Goal: Task Accomplishment & Management: Complete application form

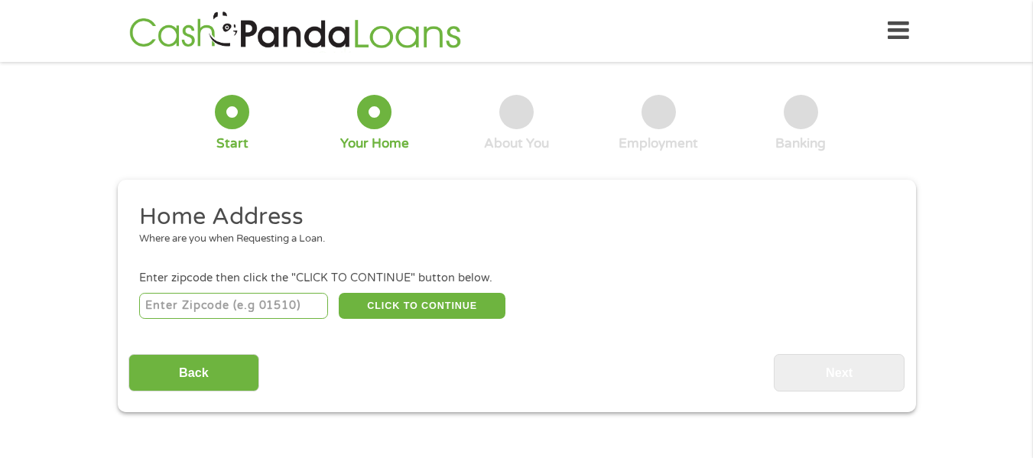
click at [275, 313] on input "number" at bounding box center [233, 306] width 189 height 26
type input "70380"
select select "[US_STATE]"
click at [422, 306] on button "CLICK TO CONTINUE" at bounding box center [422, 306] width 167 height 26
type input "70380"
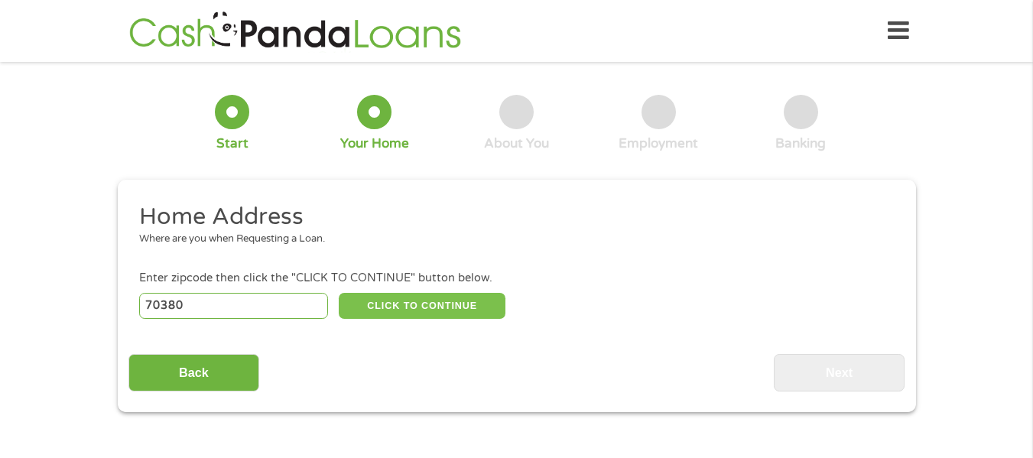
type input "[GEOGRAPHIC_DATA]"
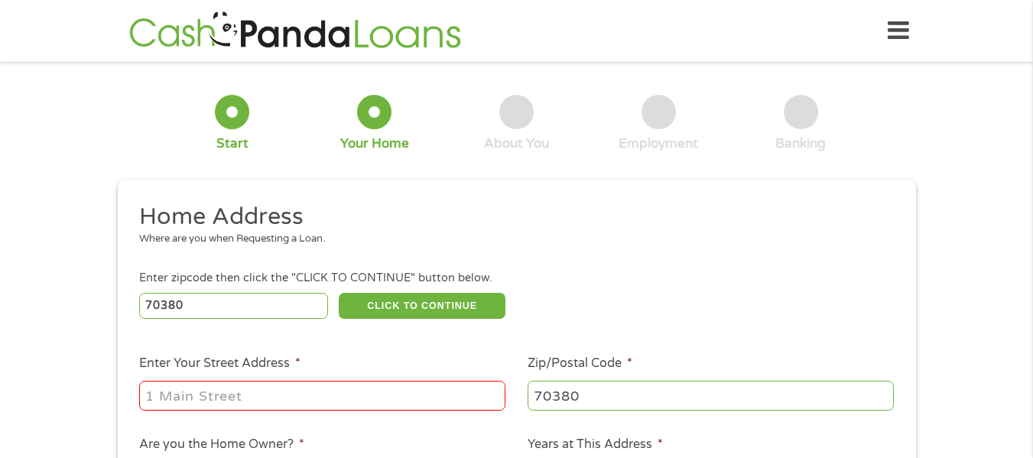
click at [222, 397] on input "Enter Your Street Address *" at bounding box center [322, 395] width 366 height 29
type input "[STREET_ADDRESS]"
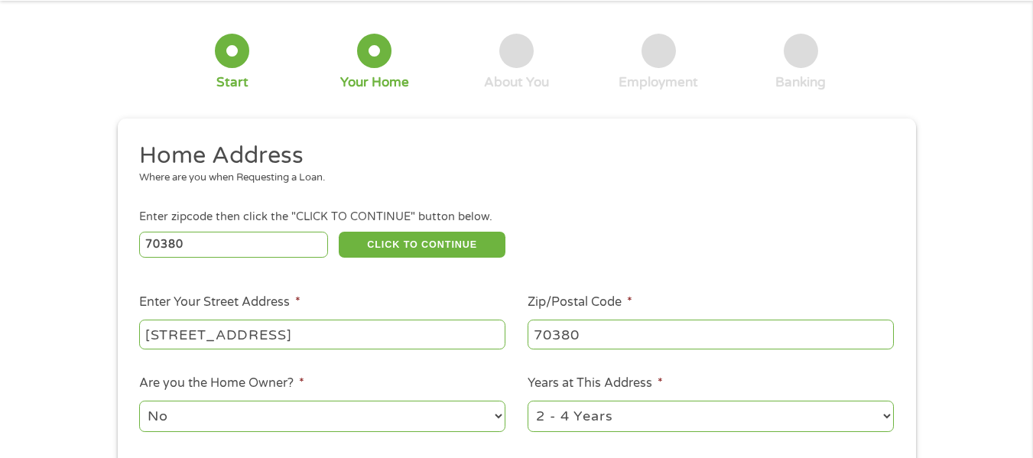
scroll to position [92, 0]
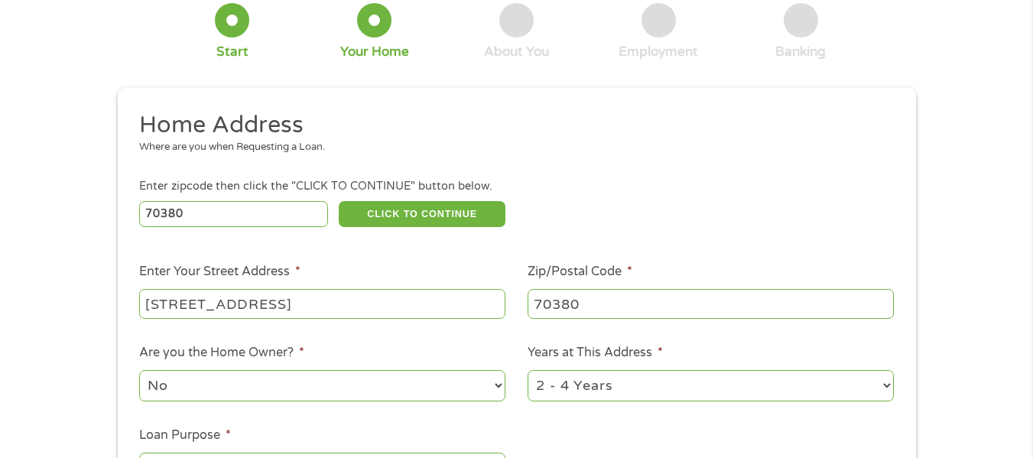
click at [358, 390] on select "No Yes" at bounding box center [322, 385] width 366 height 31
click at [139, 370] on select "No Yes" at bounding box center [322, 385] width 366 height 31
click at [884, 385] on select "1 Year or less 1 - 2 Years 2 - 4 Years Over 4 Years" at bounding box center [710, 385] width 366 height 31
select select "60months"
click at [527, 370] on select "1 Year or less 1 - 2 Years 2 - 4 Years Over 4 Years" at bounding box center [710, 385] width 366 height 31
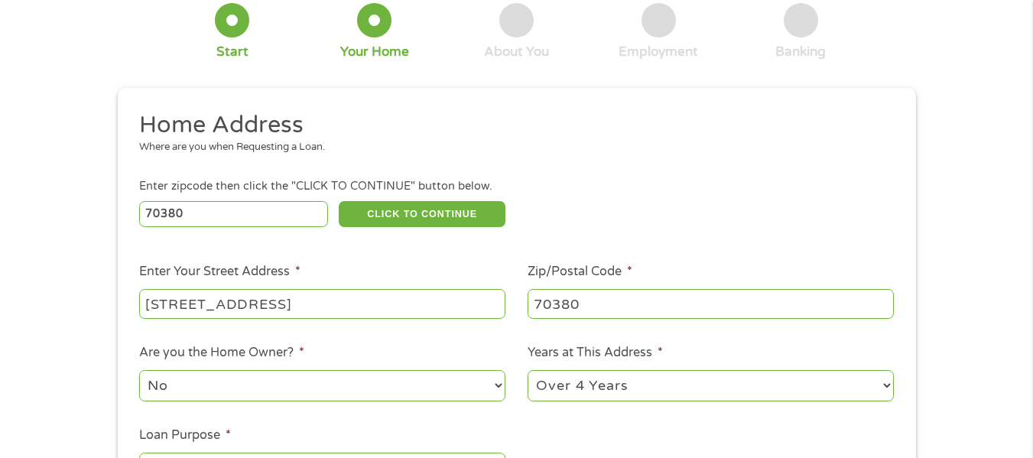
click at [637, 358] on label "Years at This Address *" at bounding box center [594, 353] width 135 height 16
click at [637, 370] on select "1 Year or less 1 - 2 Years 2 - 4 Years Over 4 Years" at bounding box center [710, 385] width 366 height 31
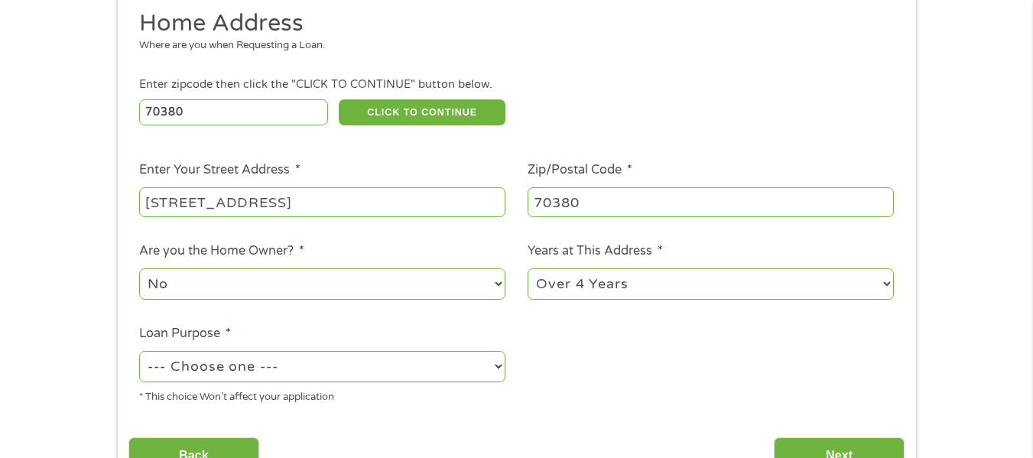
scroll to position [224, 0]
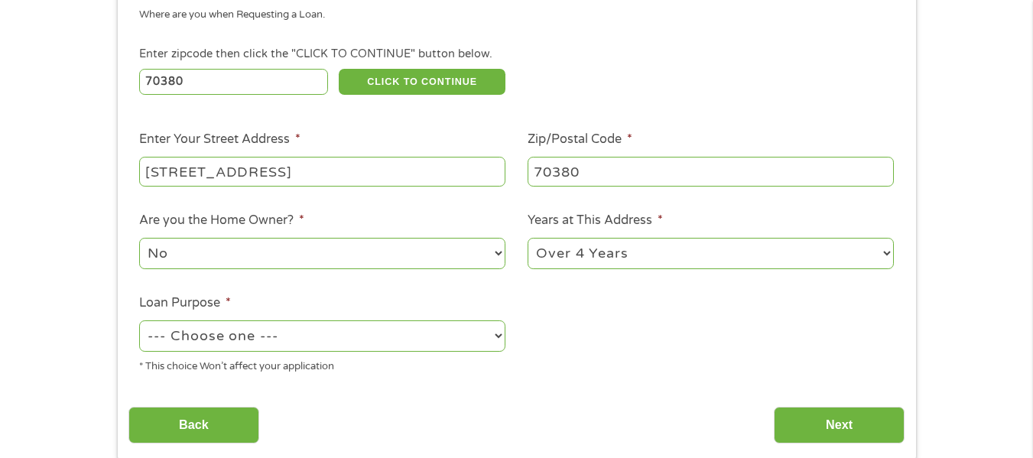
click at [495, 335] on select "--- Choose one --- Pay Bills Debt Consolidation Home Improvement Major Purchase…" at bounding box center [322, 335] width 366 height 31
select select "other"
click at [139, 320] on select "--- Choose one --- Pay Bills Debt Consolidation Home Improvement Major Purchase…" at bounding box center [322, 335] width 366 height 31
click at [173, 307] on label "Loan Purpose *" at bounding box center [185, 303] width 92 height 16
click at [173, 320] on select "--- Choose one --- Pay Bills Debt Consolidation Home Improvement Major Purchase…" at bounding box center [322, 335] width 366 height 31
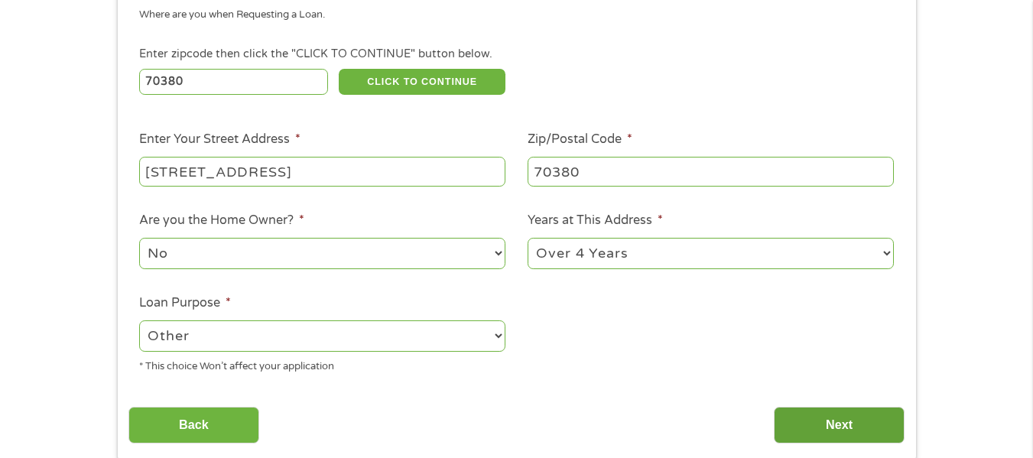
click at [825, 424] on input "Next" at bounding box center [838, 425] width 131 height 37
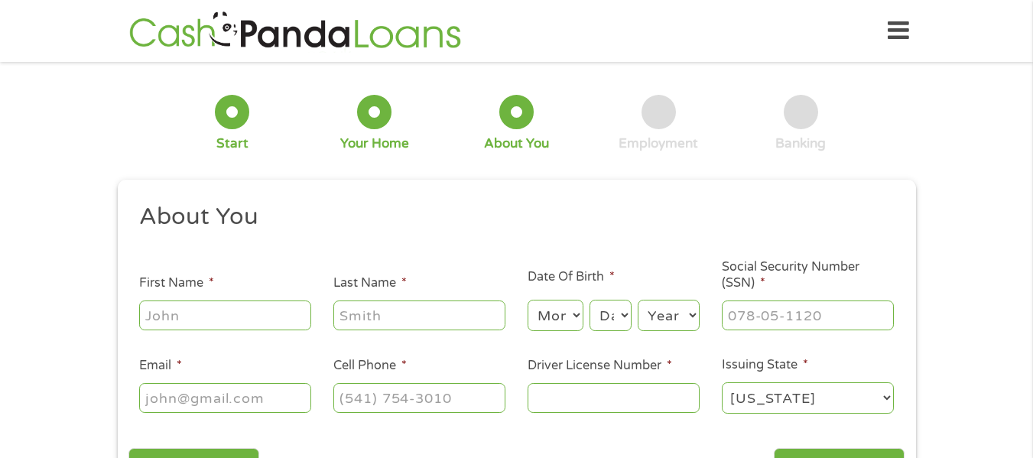
scroll to position [6, 6]
click at [249, 317] on input "First Name *" at bounding box center [225, 314] width 172 height 29
type input "Cnorwood"
type input "[PERSON_NAME]"
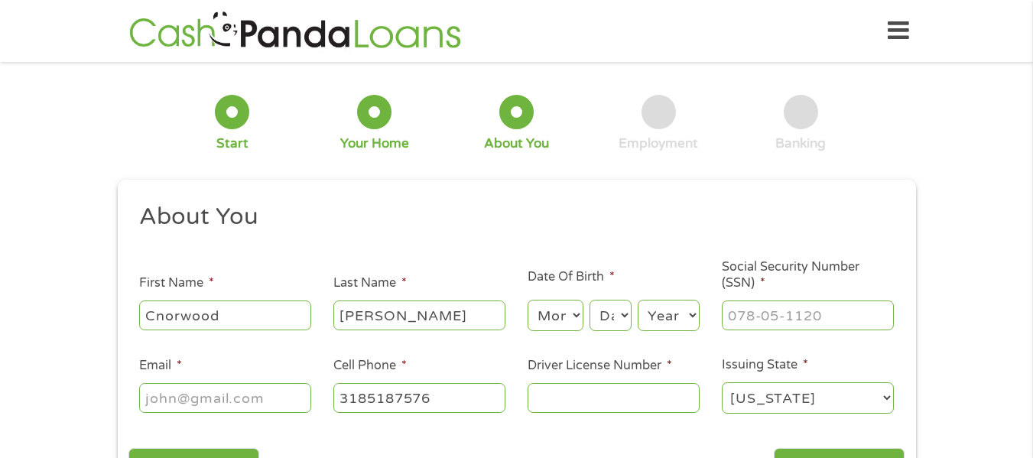
type input "[PHONE_NUMBER]"
click at [575, 320] on select "Month 1 2 3 4 5 6 7 8 9 10 11 12" at bounding box center [555, 315] width 56 height 31
select select "8"
click at [527, 300] on select "Month 1 2 3 4 5 6 7 8 9 10 11 12" at bounding box center [555, 315] width 56 height 31
click at [618, 318] on select "Day 1 2 3 4 5 6 7 8 9 10 11 12 13 14 15 16 17 18 19 20 21 22 23 24 25 26 27 28 …" at bounding box center [609, 315] width 41 height 31
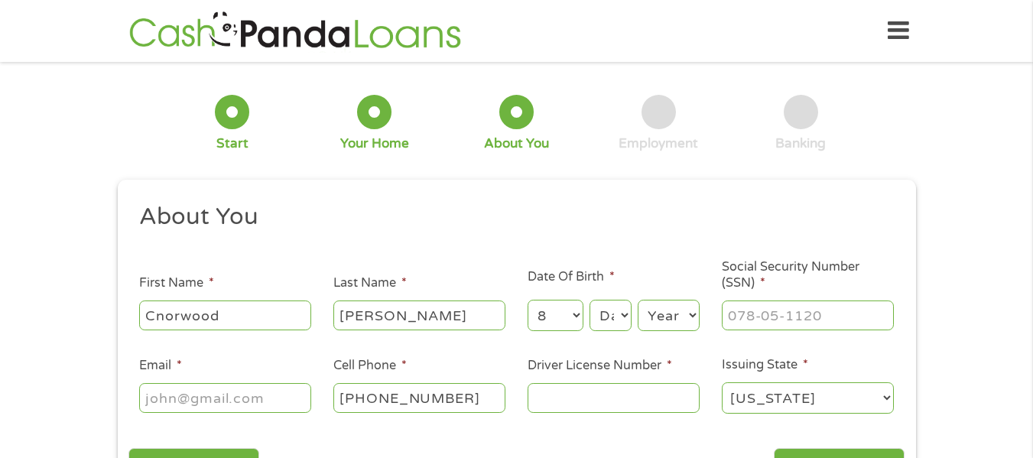
click at [618, 318] on select "Day 1 2 3 4 5 6 7 8 9 10 11 12 13 14 15 16 17 18 19 20 21 22 23 24 25 26 27 28 …" at bounding box center [609, 315] width 41 height 31
select select "23"
click at [589, 300] on select "Day 1 2 3 4 5 6 7 8 9 10 11 12 13 14 15 16 17 18 19 20 21 22 23 24 25 26 27 28 …" at bounding box center [609, 315] width 41 height 31
click at [686, 315] on select "Year [DATE] 2006 2005 2004 2003 2002 2001 2000 1999 1998 1997 1996 1995 1994 19…" at bounding box center [668, 315] width 62 height 31
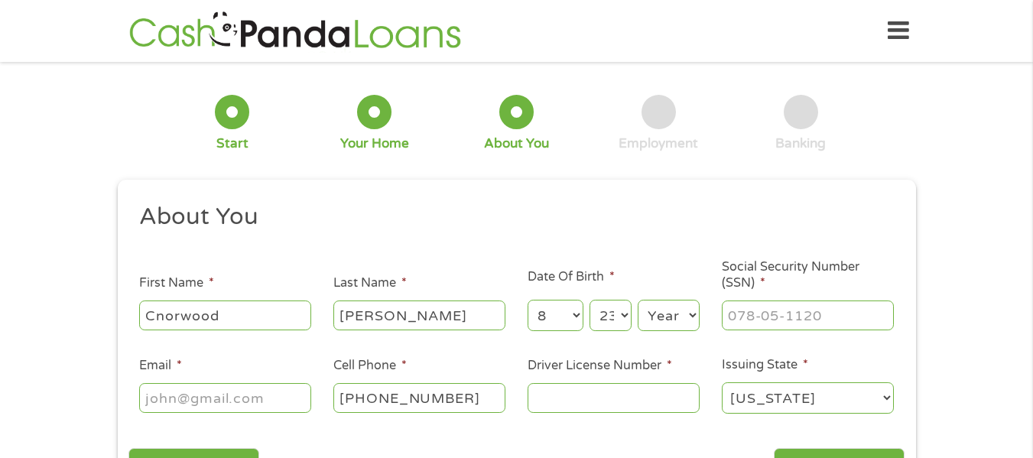
select select "1948"
click at [637, 300] on select "Year [DATE] 2006 2005 2004 2003 2002 2001 2000 1999 1998 1997 1996 1995 1994 19…" at bounding box center [668, 315] width 62 height 31
click at [669, 285] on li "Date Of Birth * Month Month 1 2 3 4 5 6 7 8 9 10 11 12 Day Day 1 2 3 4 5 6 7 8 …" at bounding box center [613, 301] width 194 height 66
click at [770, 313] on input "Social Security Number (SSN) *" at bounding box center [807, 314] width 172 height 29
click at [770, 313] on input "___-__-____" at bounding box center [807, 314] width 172 height 29
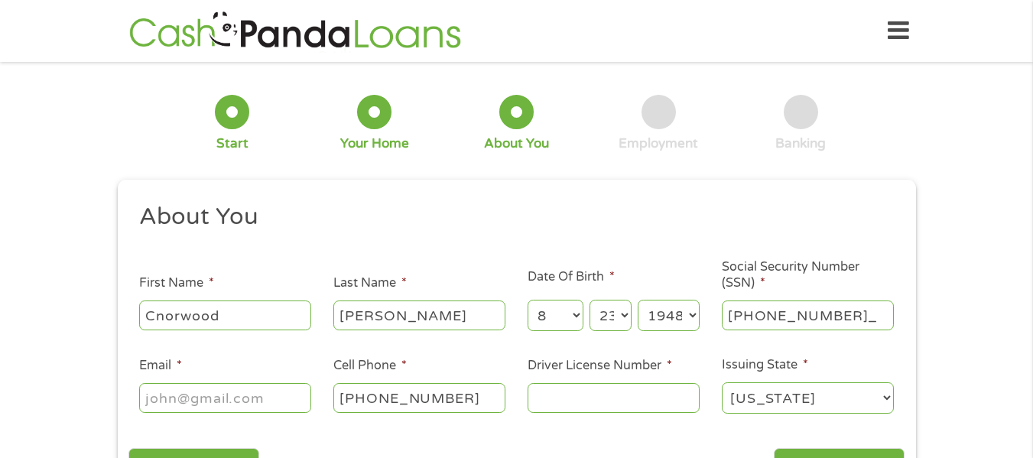
type input "435-76-1230"
click at [251, 396] on input "Email *" at bounding box center [225, 397] width 172 height 29
type input "[EMAIL_ADDRESS][DOMAIN_NAME]"
click at [423, 400] on input "[PHONE_NUMBER]" at bounding box center [419, 397] width 172 height 29
type input "[PHONE_NUMBER]"
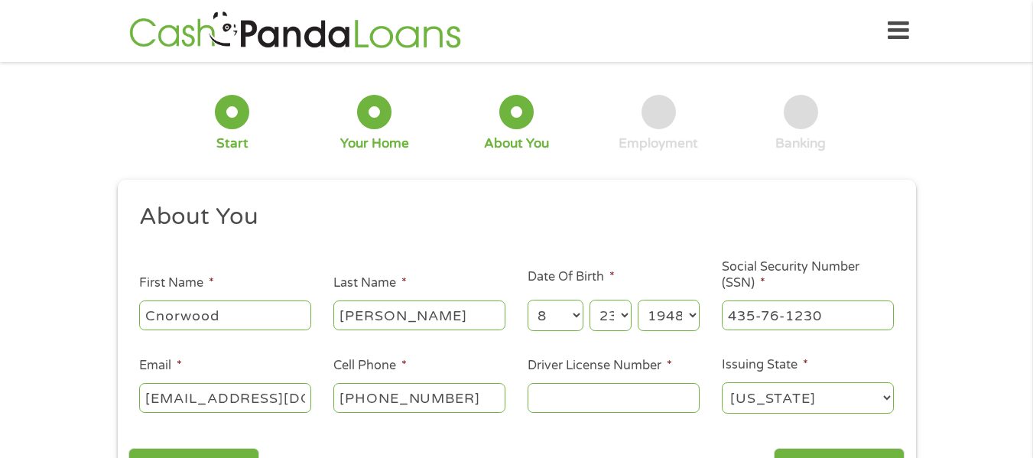
click at [568, 392] on input "Driver License Number *" at bounding box center [613, 397] width 172 height 29
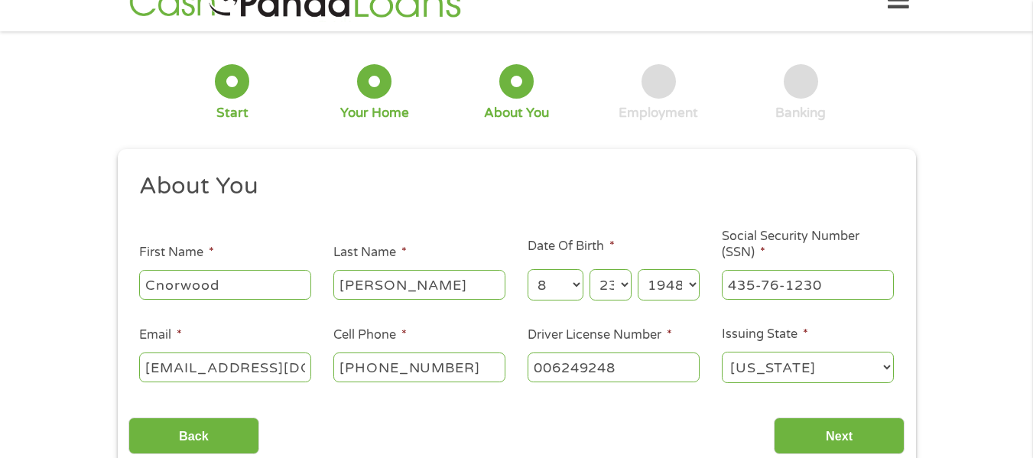
scroll to position [61, 0]
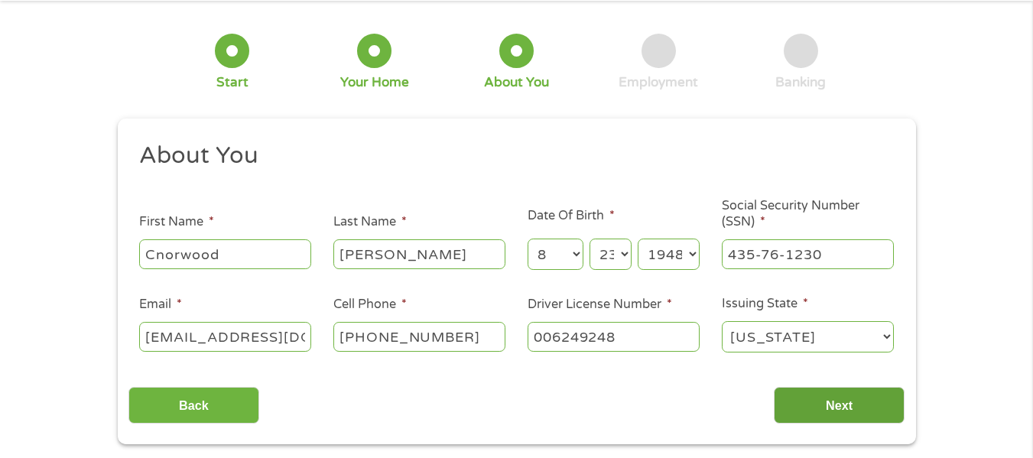
type input "006249248"
click at [853, 408] on input "Next" at bounding box center [838, 405] width 131 height 37
click at [852, 407] on input "Next" at bounding box center [838, 405] width 131 height 37
click at [851, 405] on input "Next" at bounding box center [838, 405] width 131 height 37
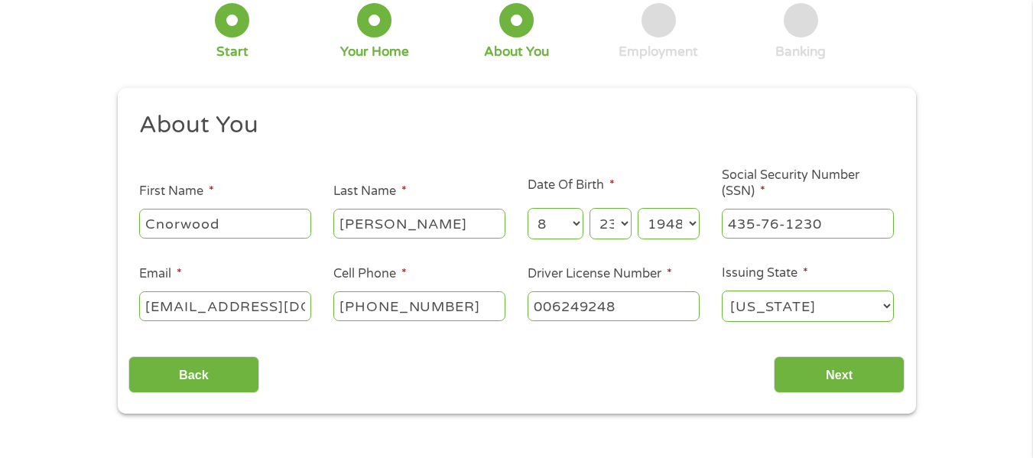
scroll to position [122, 0]
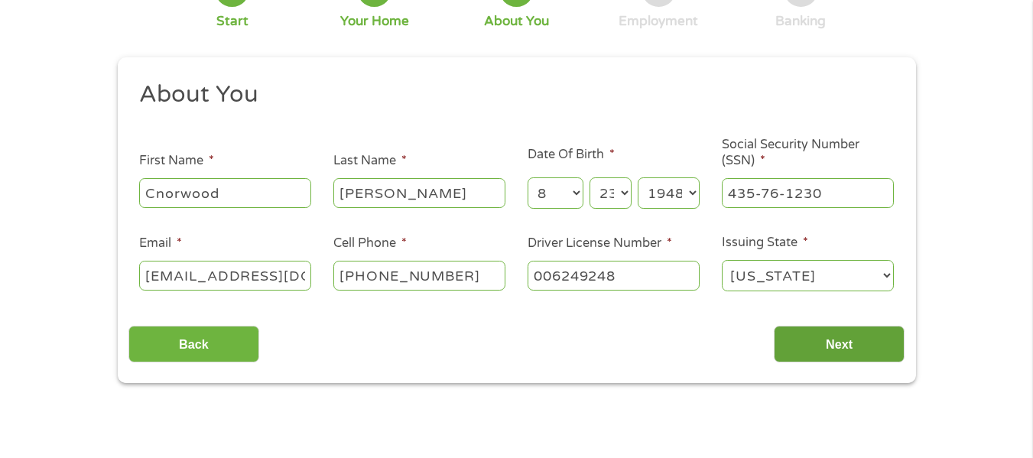
click at [853, 342] on input "Next" at bounding box center [838, 344] width 131 height 37
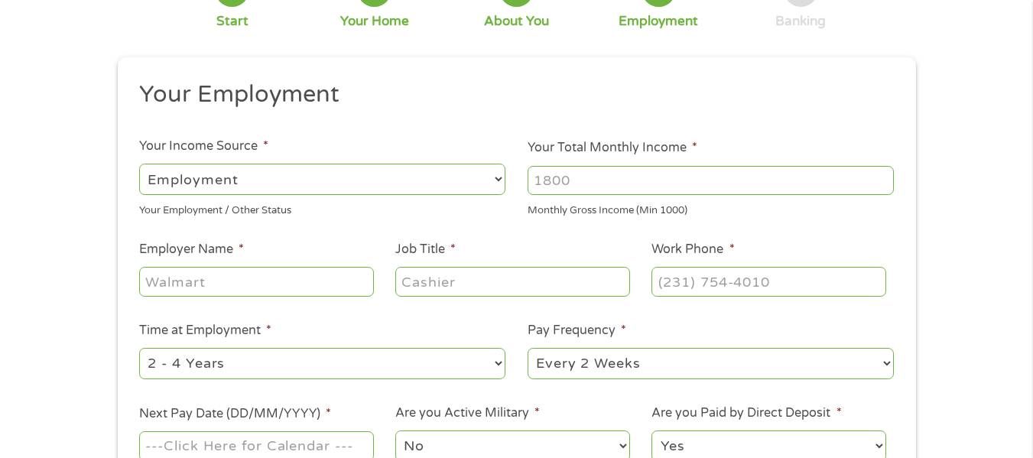
scroll to position [0, 0]
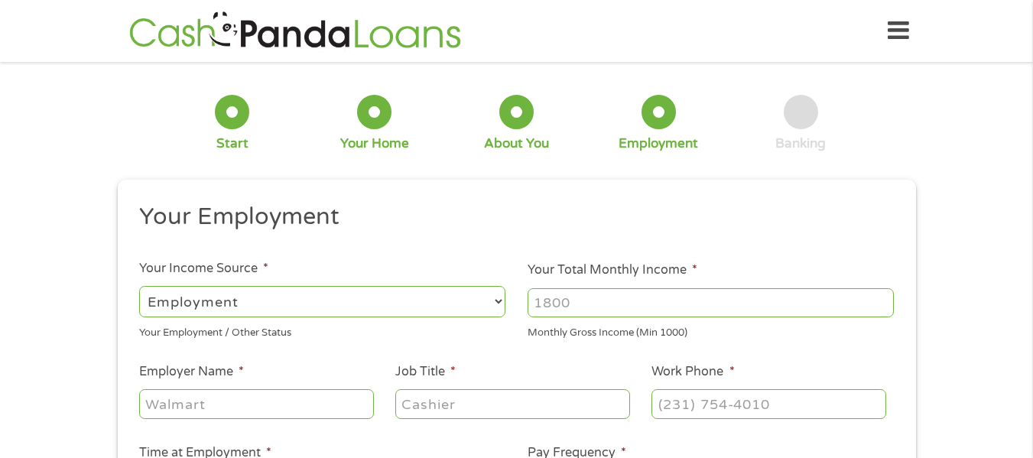
click at [478, 304] on select "--- Choose one --- Employment [DEMOGRAPHIC_DATA] Benefits" at bounding box center [322, 301] width 366 height 31
select select "benefits"
click at [139, 286] on select "--- Choose one --- Employment [DEMOGRAPHIC_DATA] Benefits" at bounding box center [322, 301] width 366 height 31
type input "Other"
type input "[PHONE_NUMBER]"
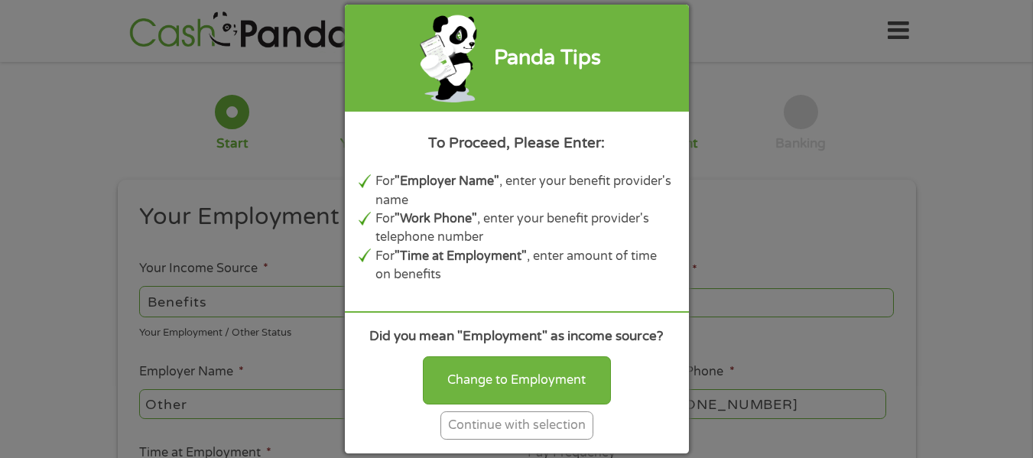
click at [520, 425] on div "Continue with selection" at bounding box center [516, 425] width 153 height 28
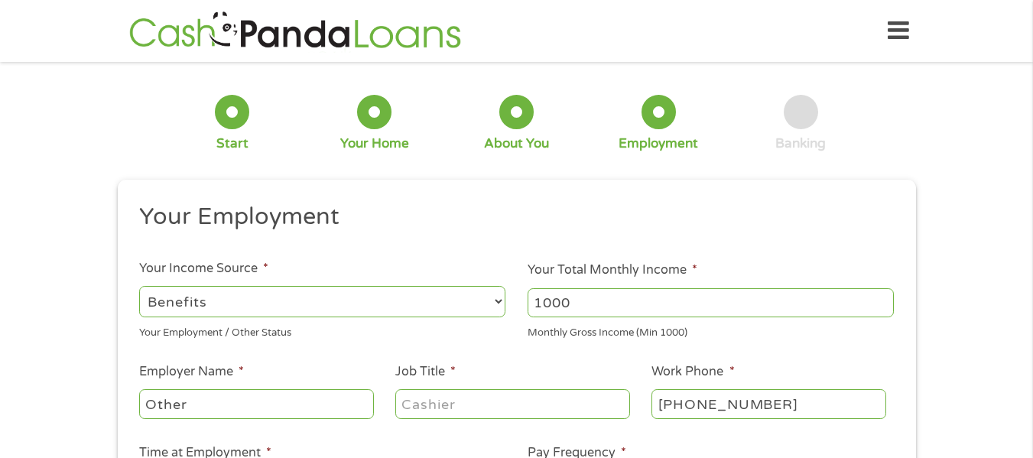
click at [880, 300] on input "1000" at bounding box center [710, 302] width 366 height 29
type input "1"
type input "4045"
click at [258, 405] on input "Other" at bounding box center [256, 403] width 234 height 29
type input "O"
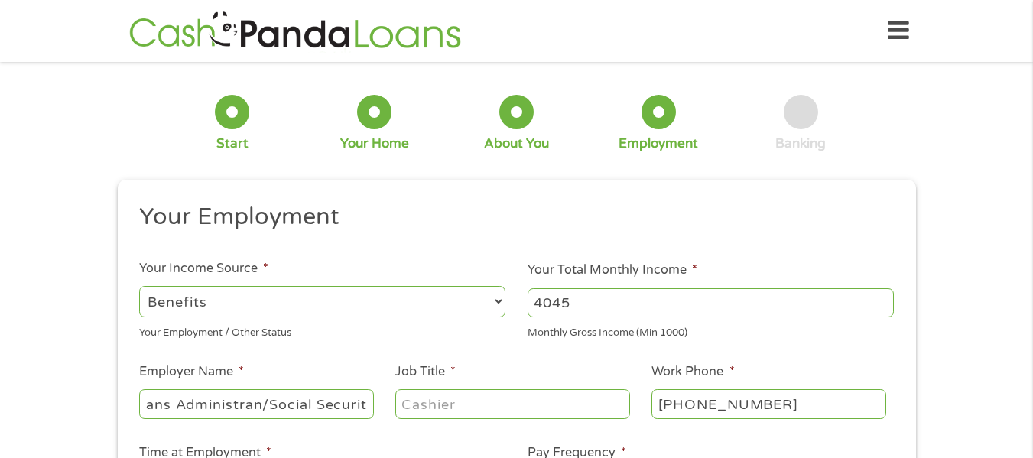
scroll to position [0, 50]
type input "Veterans Administran/Social Security"
click at [596, 404] on input "Job Title *" at bounding box center [512, 403] width 234 height 29
type input "Retired"
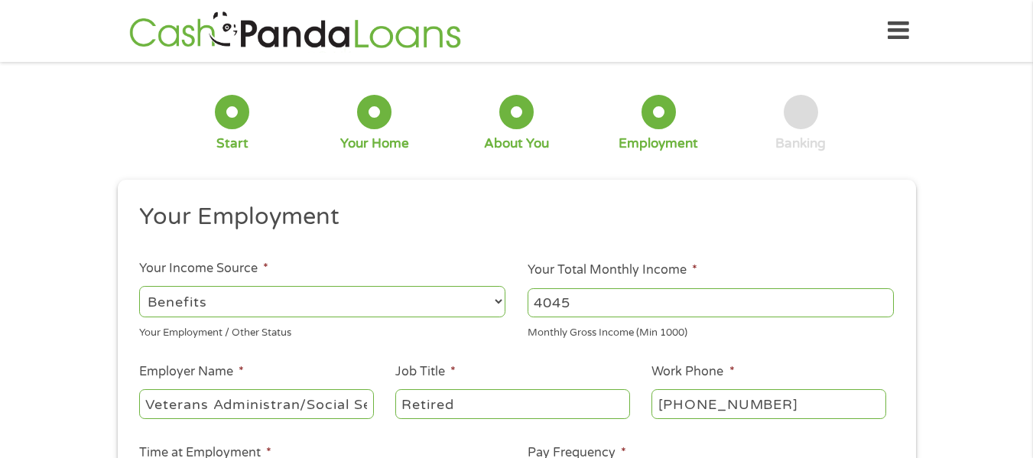
click at [793, 404] on input "[PHONE_NUMBER]" at bounding box center [768, 403] width 234 height 29
type input "[PHONE_NUMBER]"
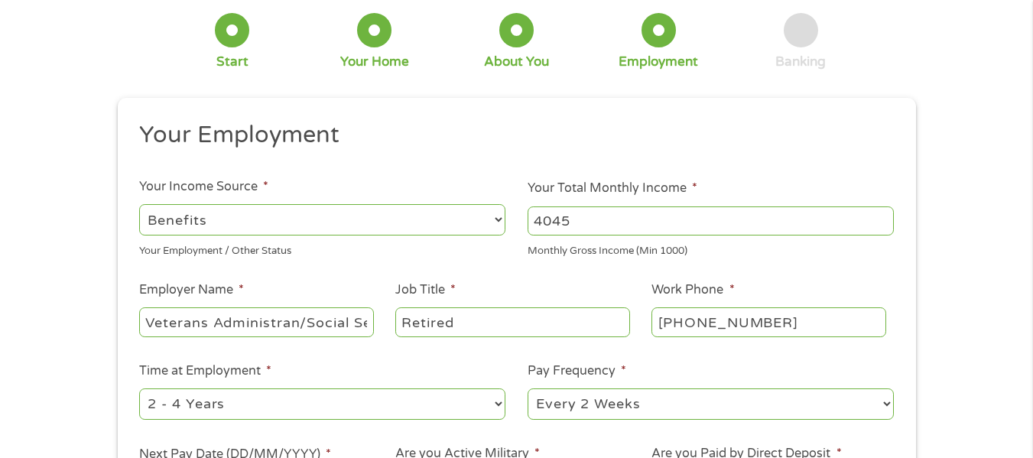
scroll to position [112, 0]
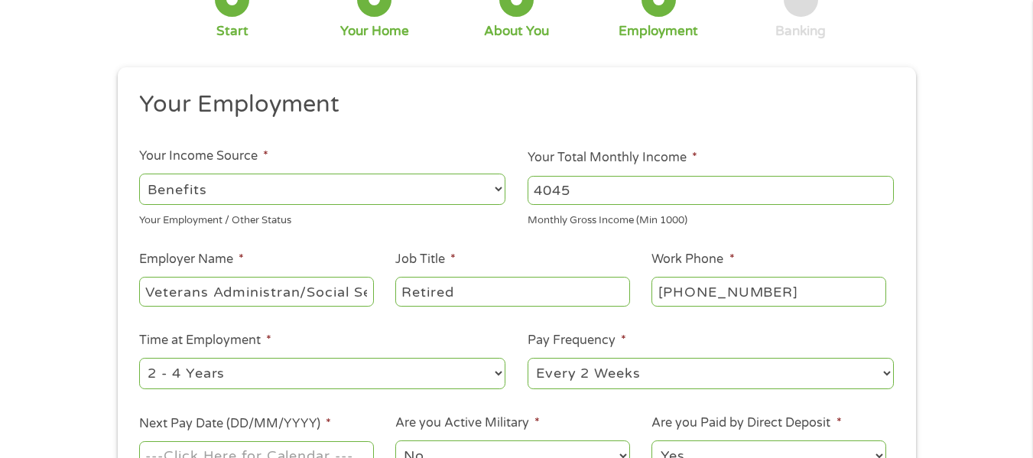
click at [496, 371] on select "--- Choose one --- 1 Year or less 1 - 2 Years 2 - 4 Years Over 4 Years" at bounding box center [322, 373] width 366 height 31
select select "60months"
click at [139, 358] on select "--- Choose one --- 1 Year or less 1 - 2 Years 2 - 4 Years Over 4 Years" at bounding box center [322, 373] width 366 height 31
click at [327, 346] on li "Time at Employment * --- Choose one --- 1 Year or less 1 - 2 Years 2 - 4 Years …" at bounding box center [322, 361] width 388 height 60
click at [884, 373] on select "--- Choose one --- Every 2 Weeks Every Week Monthly Semi-Monthly" at bounding box center [710, 373] width 366 height 31
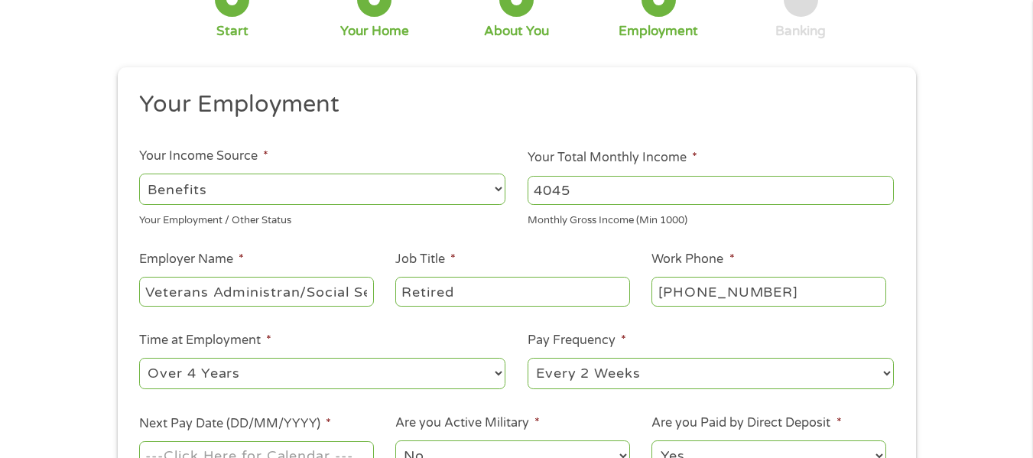
select select "monthly"
click at [527, 358] on select "--- Choose one --- Every 2 Weeks Every Week Monthly Semi-Monthly" at bounding box center [710, 373] width 366 height 31
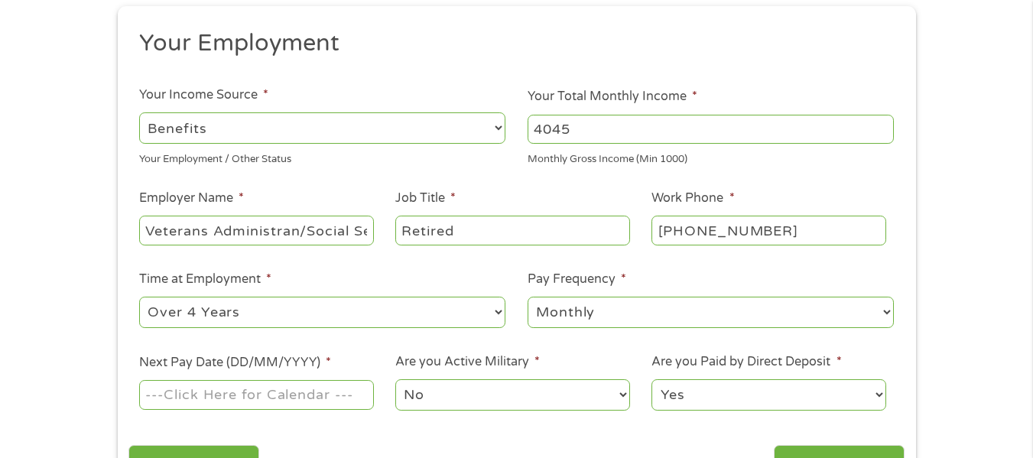
scroll to position [204, 0]
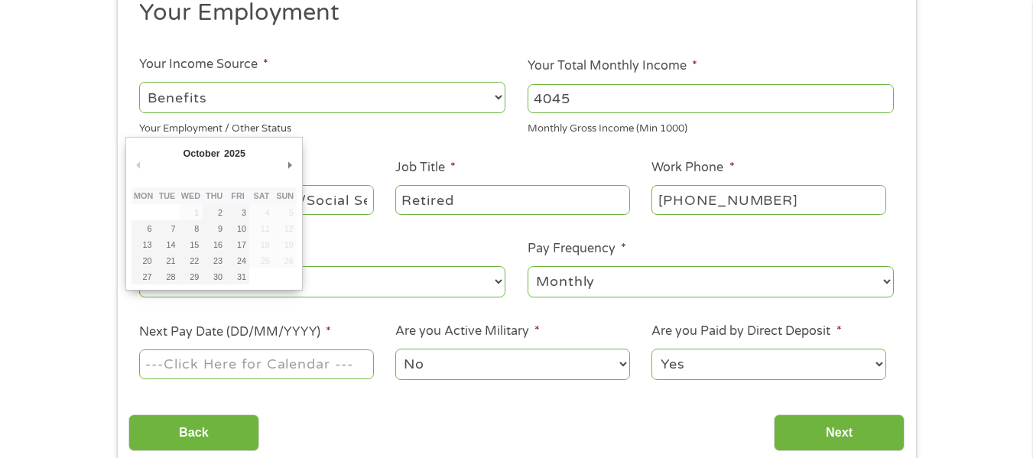
click at [287, 368] on input "Next Pay Date (DD/MM/YYYY) *" at bounding box center [256, 363] width 234 height 29
type input "[DATE]"
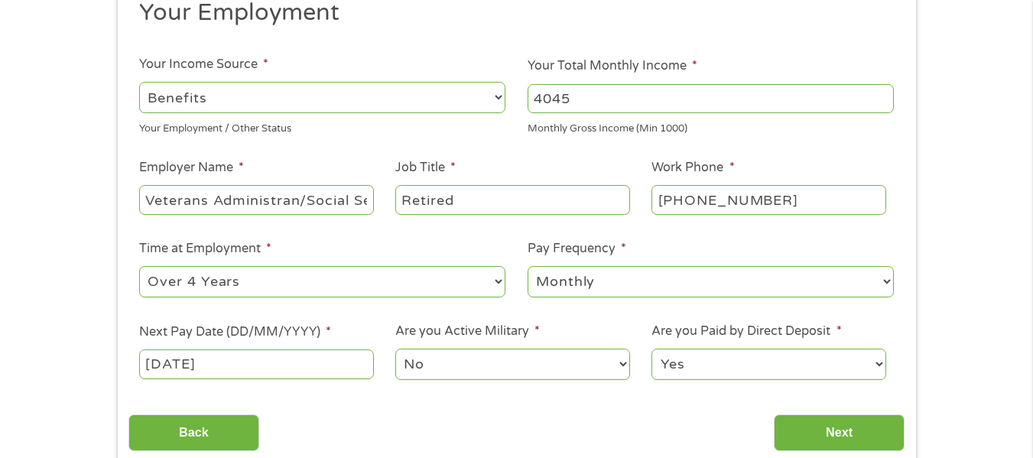
click at [257, 368] on input "[DATE]" at bounding box center [256, 363] width 234 height 29
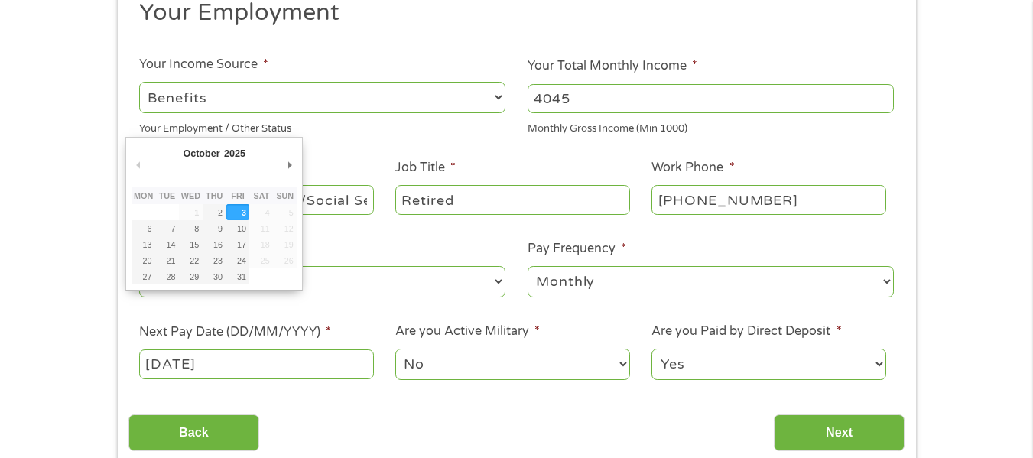
click at [235, 362] on input "[DATE]" at bounding box center [256, 363] width 234 height 29
click at [609, 365] on select "No Yes" at bounding box center [512, 364] width 234 height 31
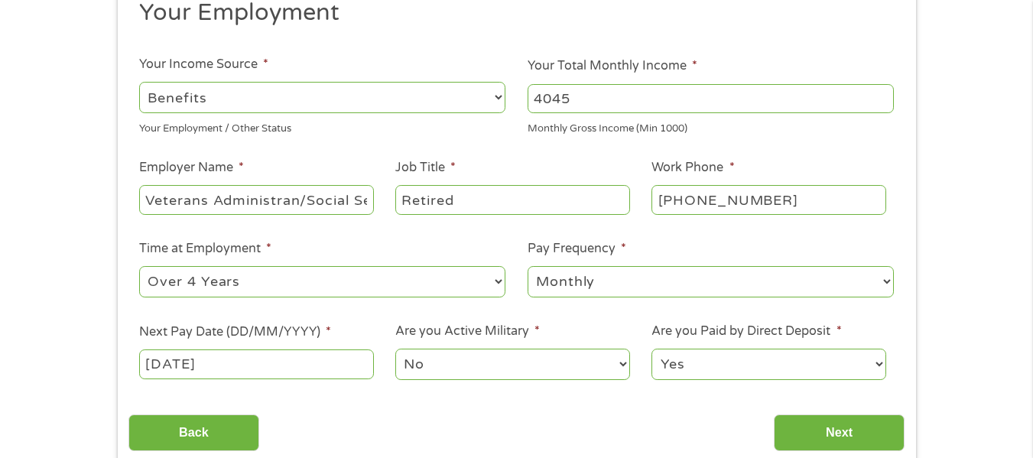
click at [620, 362] on select "No Yes" at bounding box center [512, 364] width 234 height 31
click at [395, 349] on select "No Yes" at bounding box center [512, 364] width 234 height 31
click at [727, 362] on select "Yes No" at bounding box center [768, 364] width 234 height 31
click at [651, 349] on select "Yes No" at bounding box center [768, 364] width 234 height 31
click at [825, 431] on input "Next" at bounding box center [838, 432] width 131 height 37
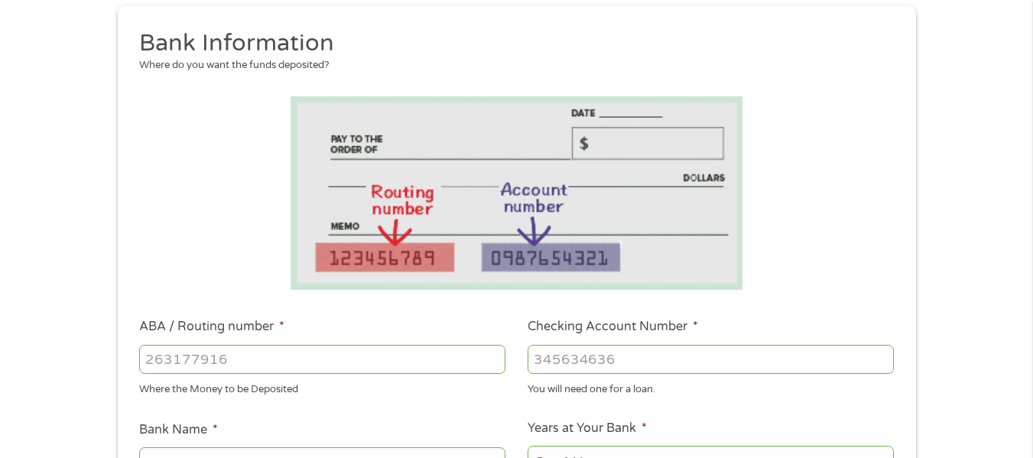
scroll to position [193, 0]
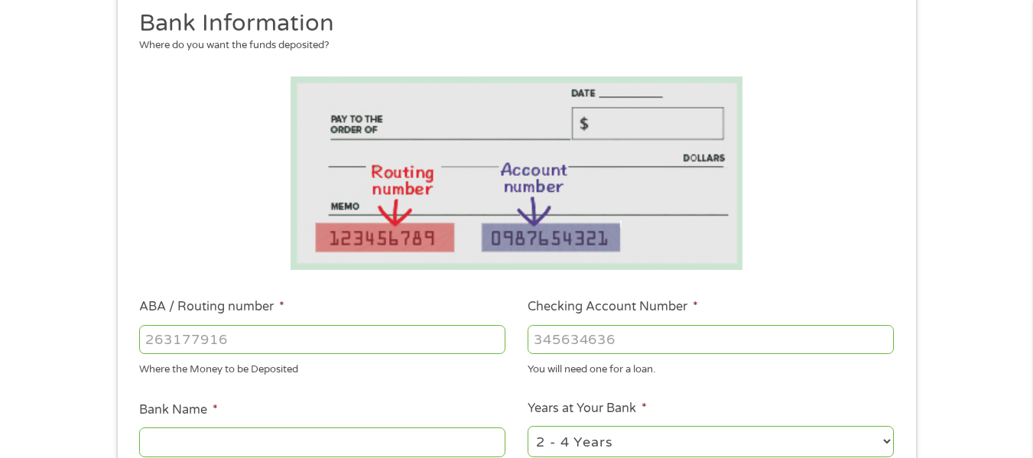
click at [260, 343] on input "ABA / Routing number *" at bounding box center [322, 339] width 366 height 29
type input "031176110"
type input "CAPITAL ONE NA"
type input "031176110"
click at [543, 336] on input "Checking Account Number *" at bounding box center [710, 339] width 366 height 29
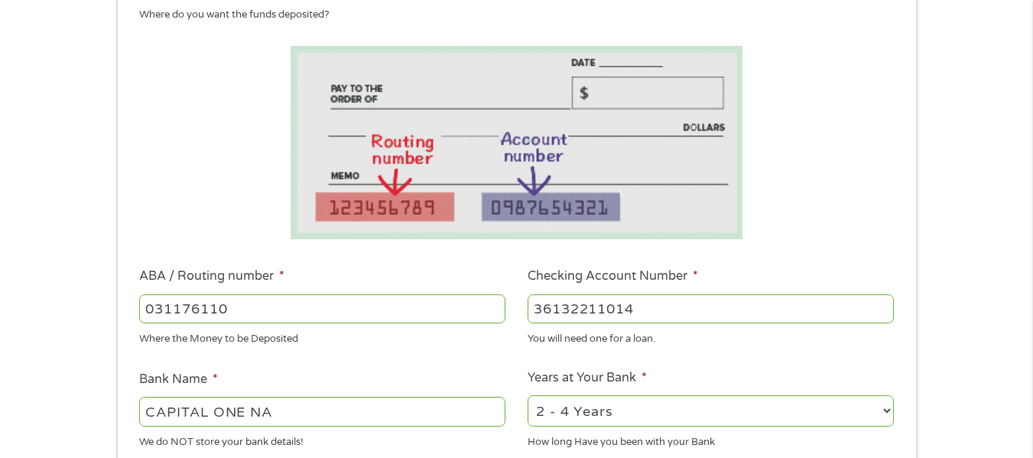
scroll to position [255, 0]
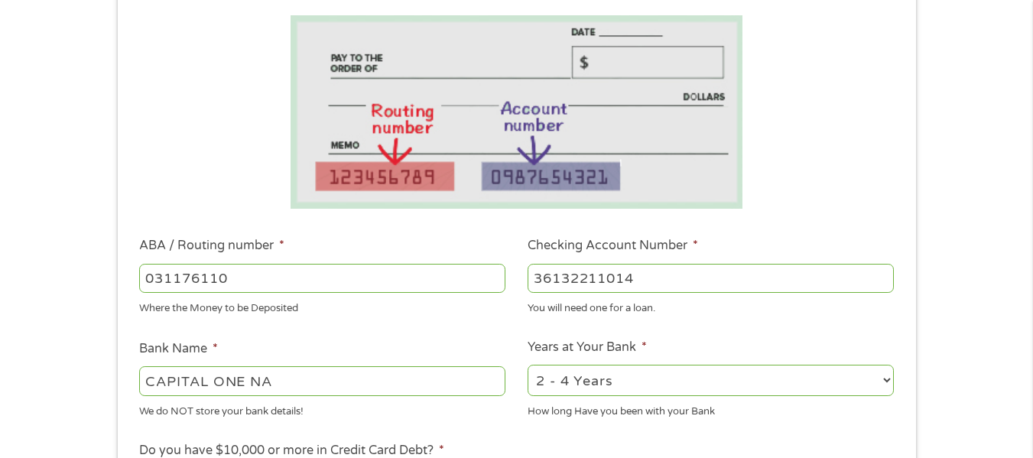
type input "36132211014"
click at [887, 380] on select "2 - 4 Years 6 - 12 Months 1 - 2 Years Over 4 Years" at bounding box center [710, 380] width 366 height 31
select select "60months"
click at [527, 365] on select "2 - 4 Years 6 - 12 Months 1 - 2 Years Over 4 Years" at bounding box center [710, 380] width 366 height 31
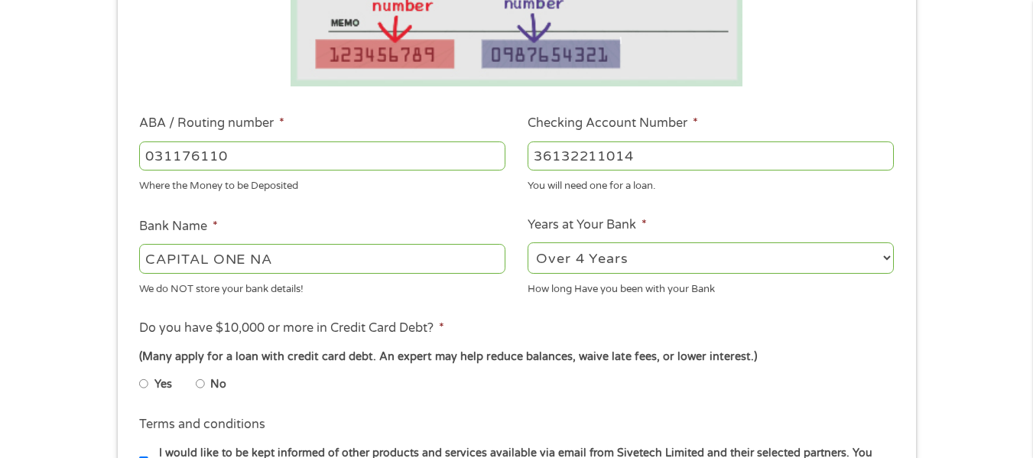
scroll to position [407, 0]
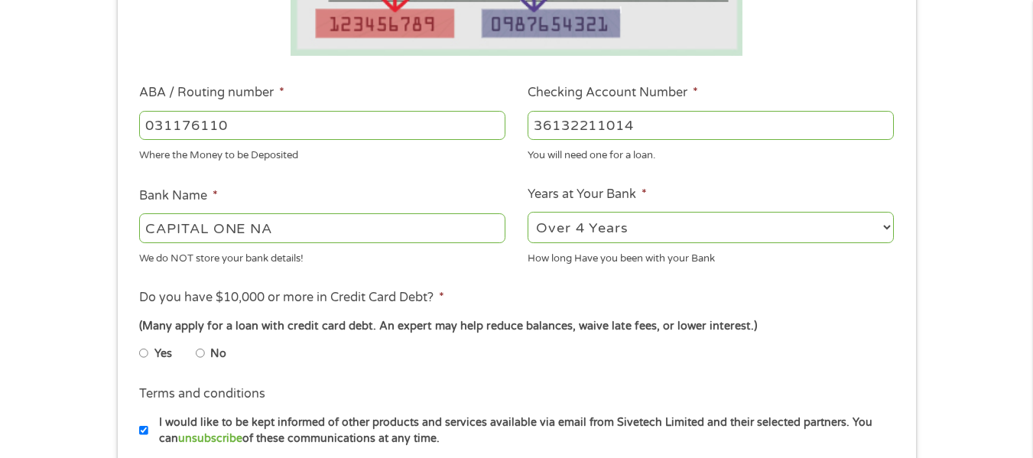
click at [201, 352] on input "No" at bounding box center [200, 353] width 9 height 24
radio input "true"
click at [201, 352] on input "No" at bounding box center [200, 353] width 9 height 24
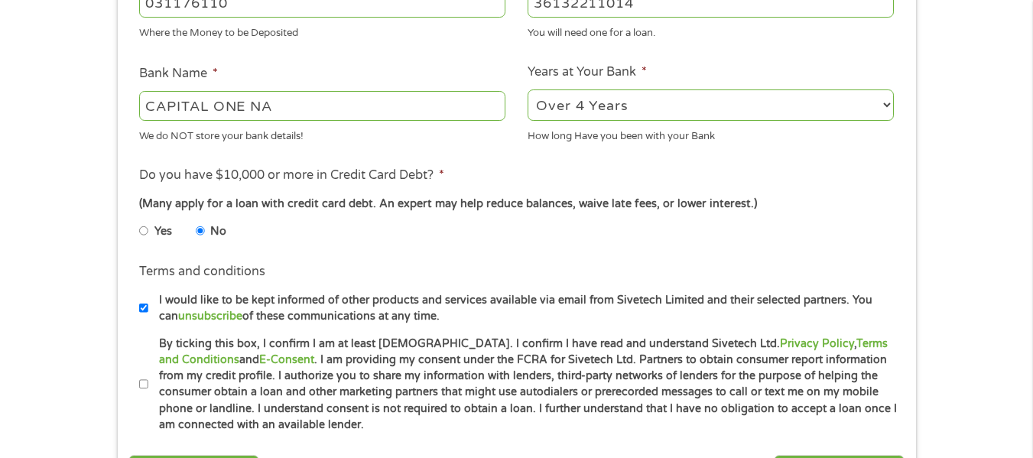
scroll to position [560, 0]
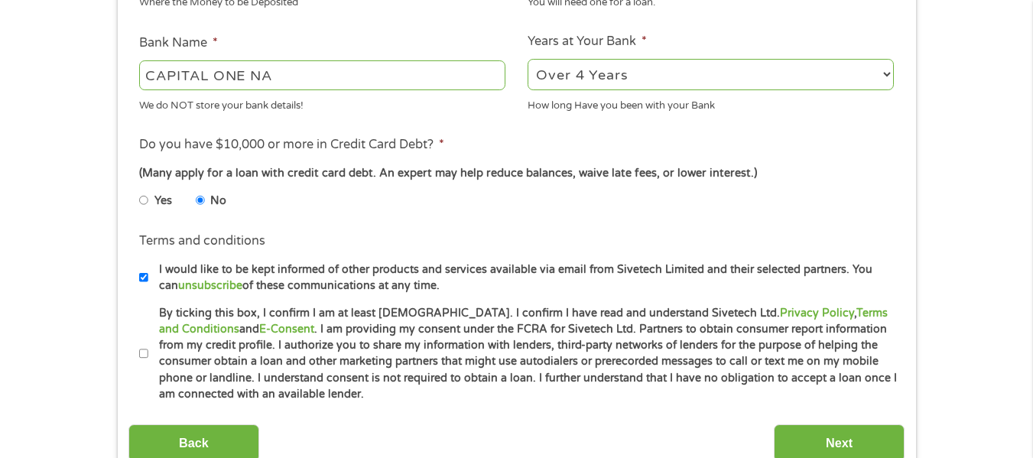
click at [146, 352] on input "By ticking this box, I confirm I am at least [DEMOGRAPHIC_DATA]. I confirm I ha…" at bounding box center [143, 354] width 9 height 24
checkbox input "true"
click at [822, 445] on input "Next" at bounding box center [838, 442] width 131 height 37
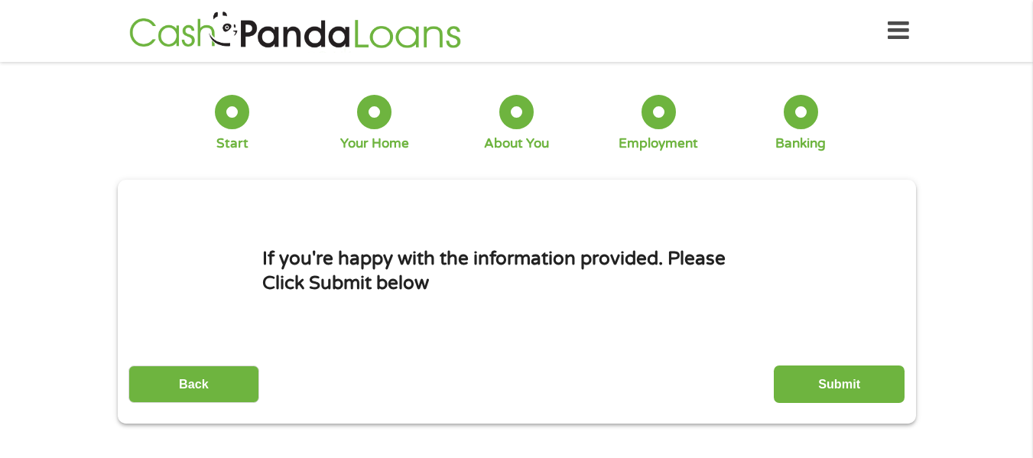
scroll to position [6, 6]
click at [843, 388] on input "Submit" at bounding box center [838, 383] width 131 height 37
